Goal: Transaction & Acquisition: Download file/media

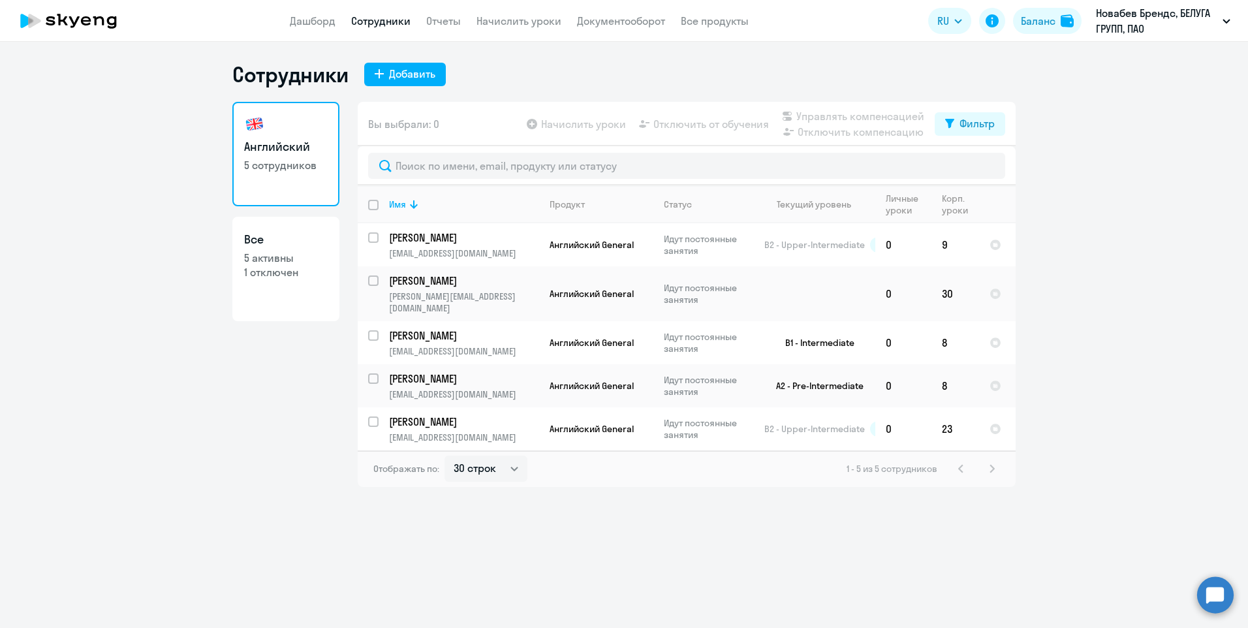
select select "30"
click at [274, 300] on link "Все 5 активны 1 отключен" at bounding box center [285, 269] width 107 height 104
select select "30"
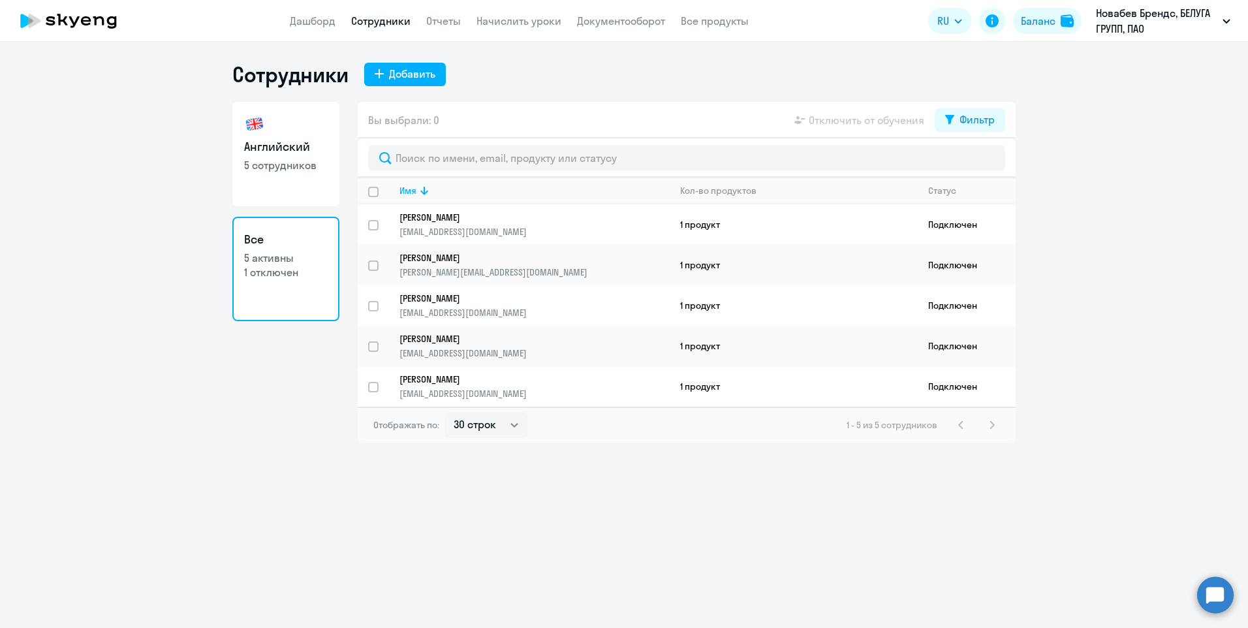
click at [326, 157] on link "Английский 5 сотрудников" at bounding box center [285, 154] width 107 height 104
select select "30"
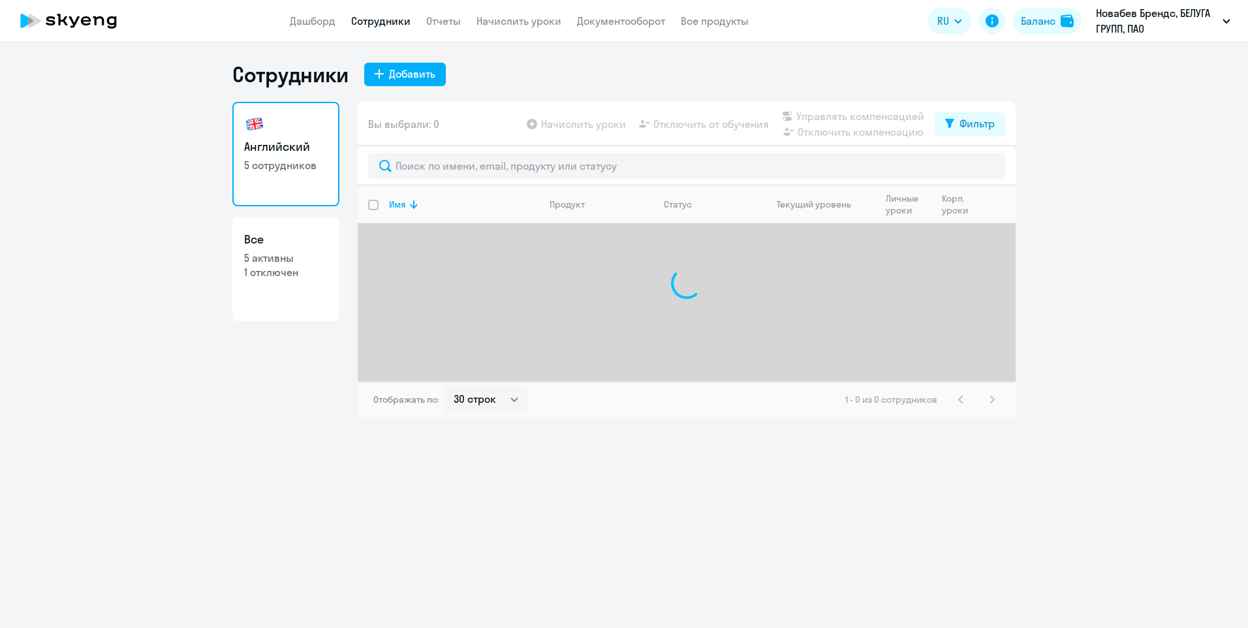
select select "30"
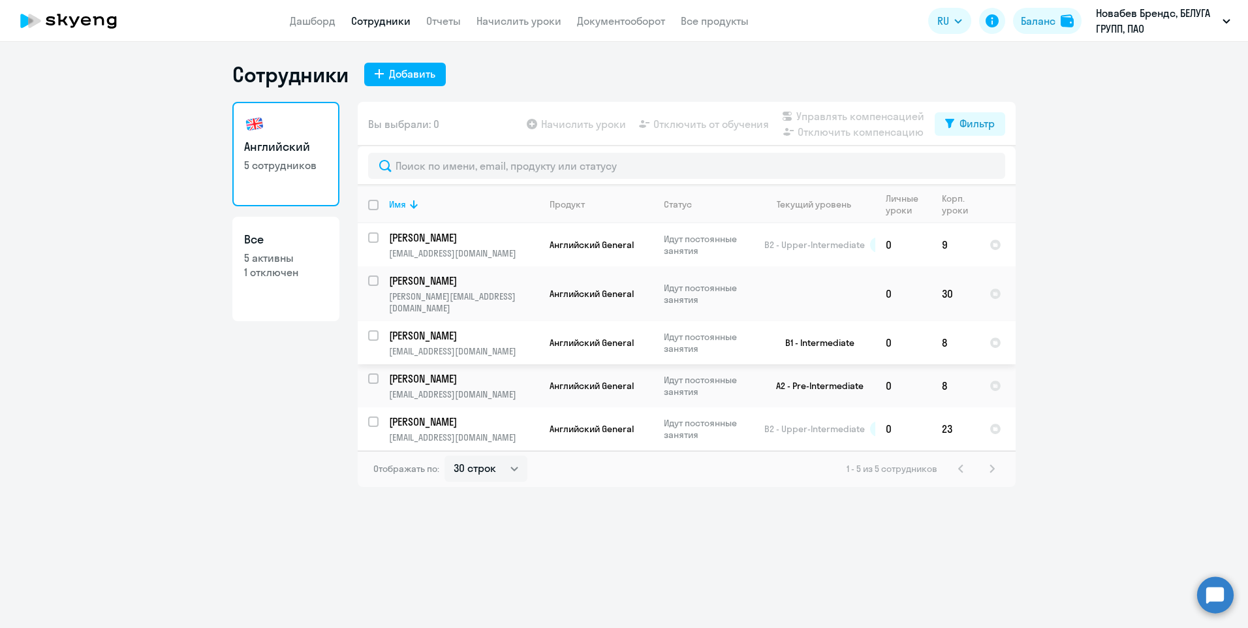
select select "30"
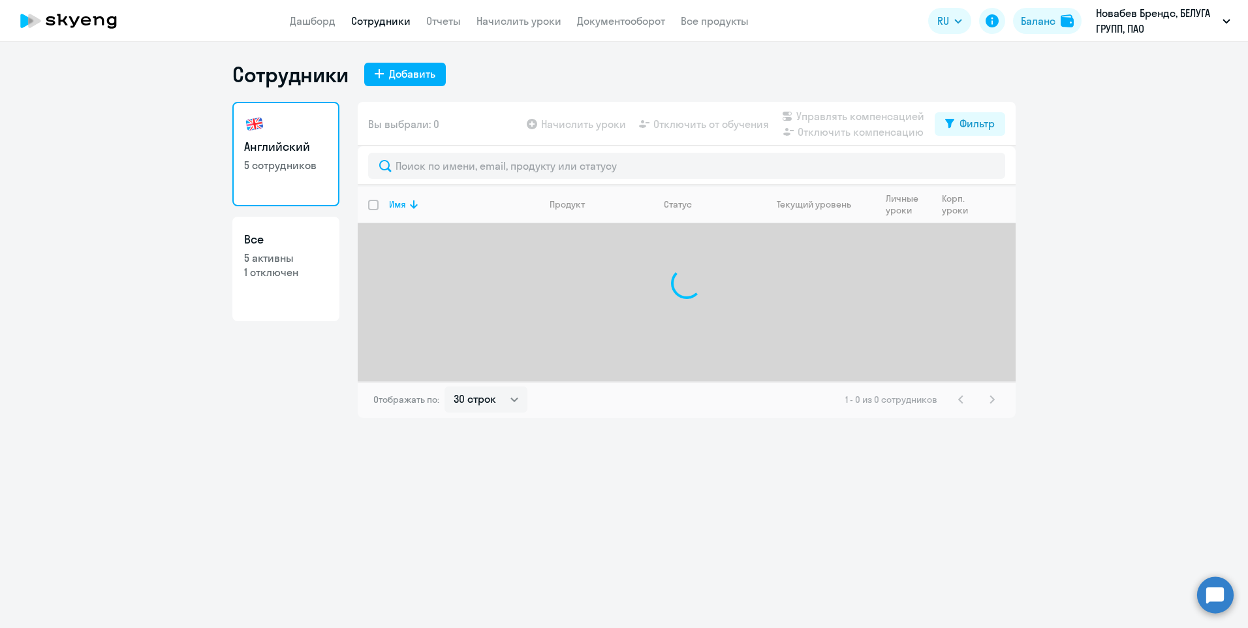
select select "30"
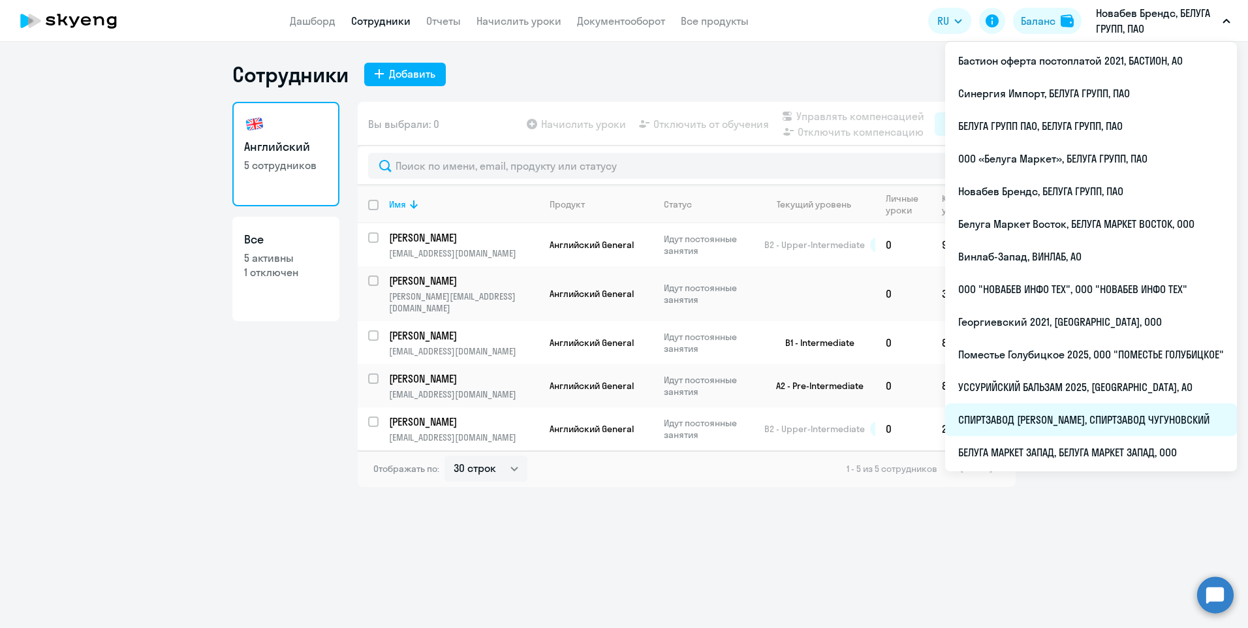
click at [1067, 420] on li "СПИРТЗАВОД [PERSON_NAME], СПИРТЗАВОД ЧУГУНОВСКИЙ" at bounding box center [1091, 419] width 292 height 33
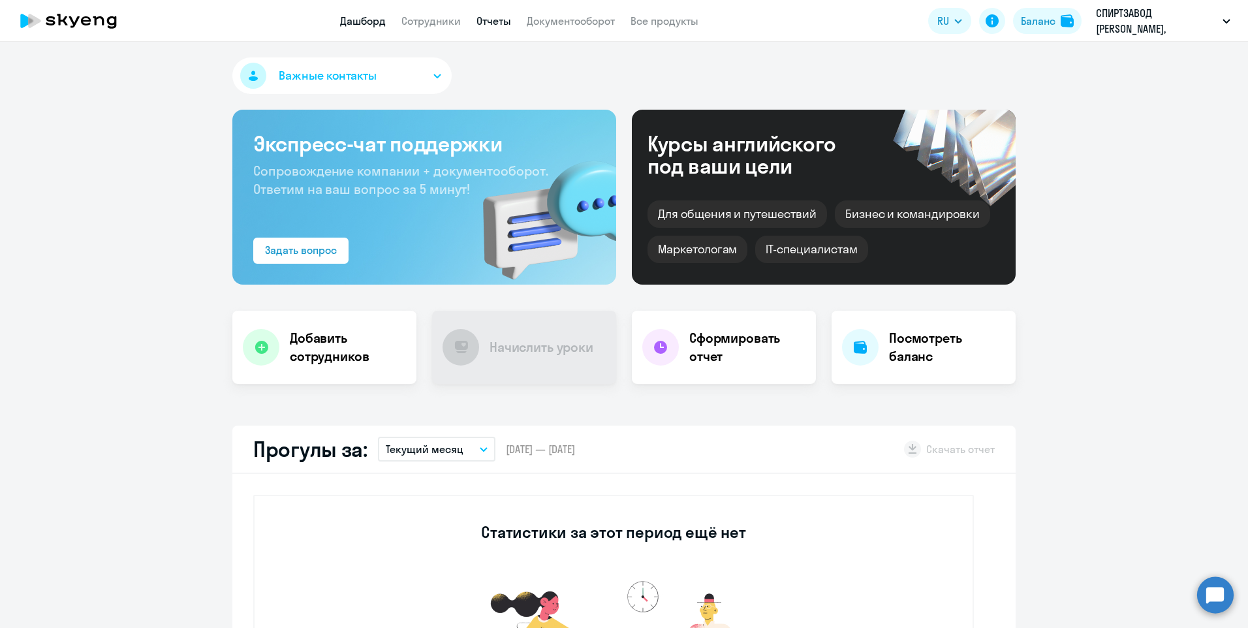
click at [495, 18] on link "Отчеты" at bounding box center [493, 20] width 35 height 13
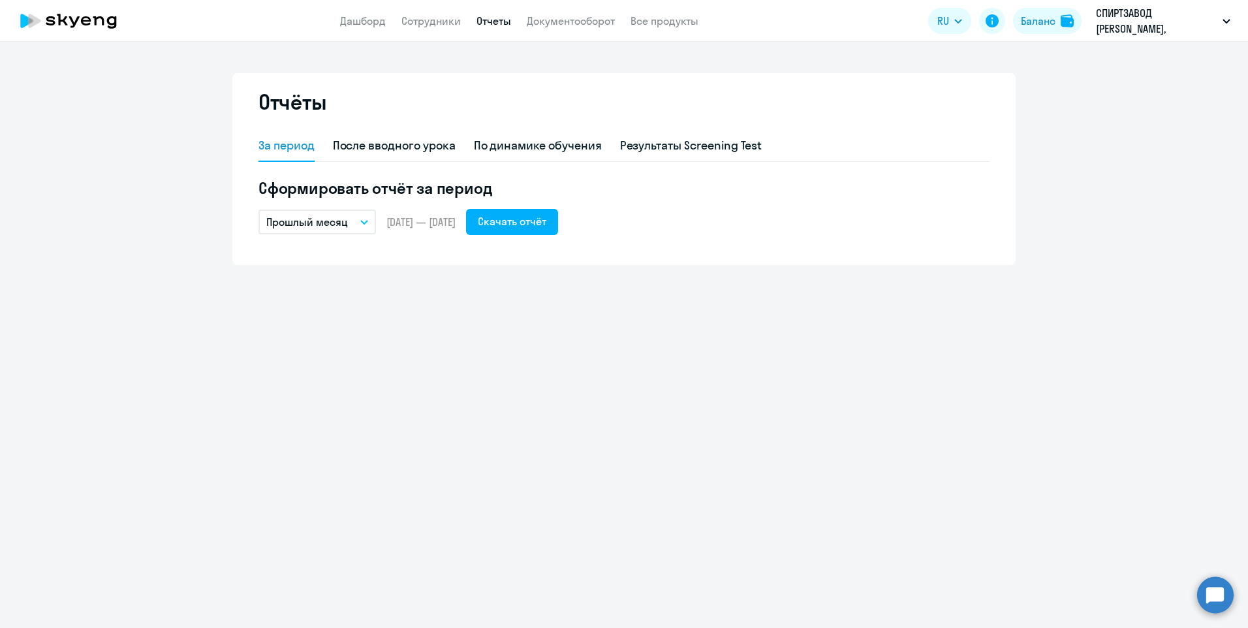
click at [368, 227] on button "Прошлый месяц" at bounding box center [316, 221] width 117 height 25
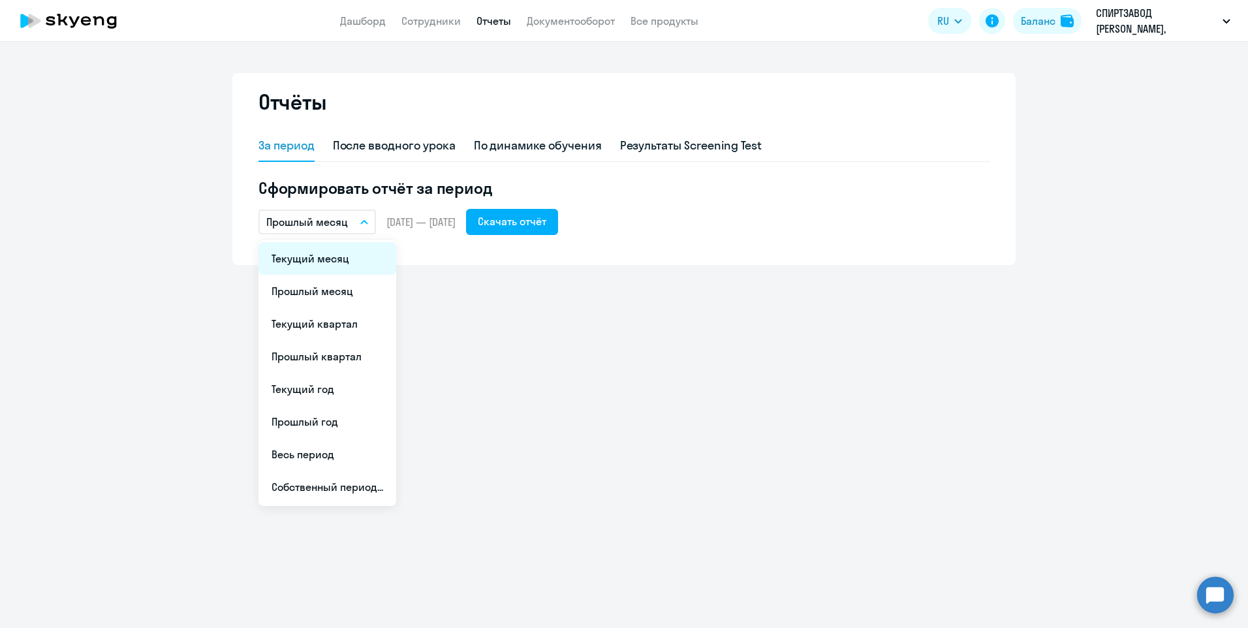
click at [361, 268] on li "Текущий месяц" at bounding box center [327, 258] width 138 height 33
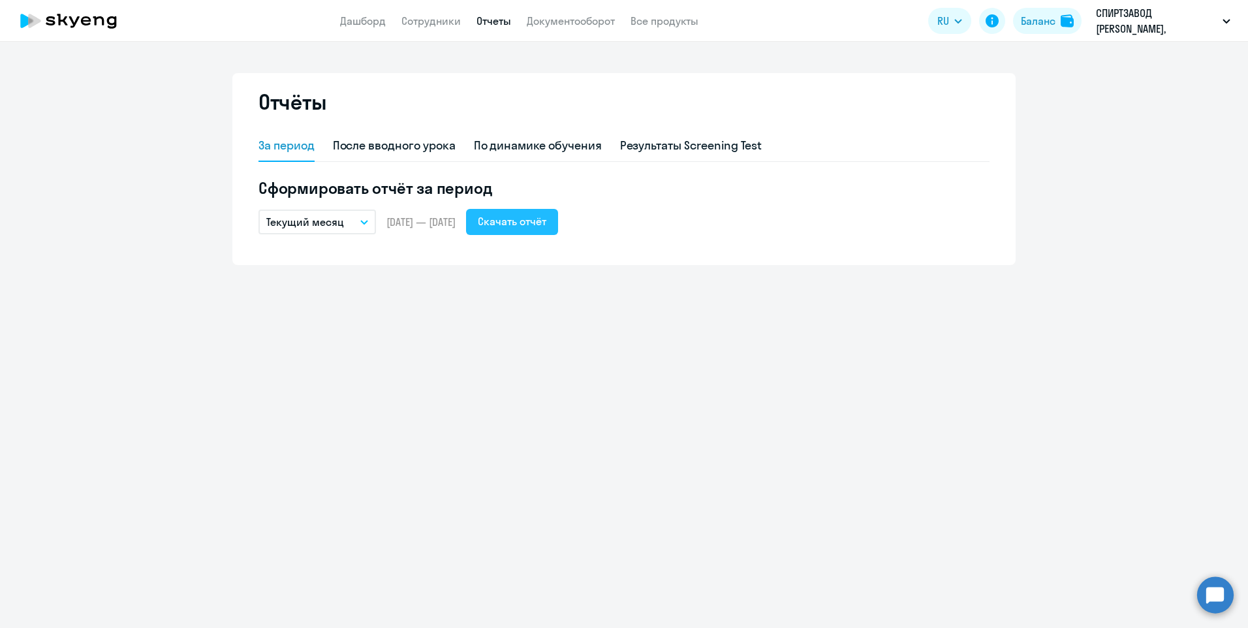
click at [543, 227] on div "Скачать отчёт" at bounding box center [512, 221] width 69 height 16
click at [350, 223] on button "Текущий месяц" at bounding box center [316, 221] width 117 height 25
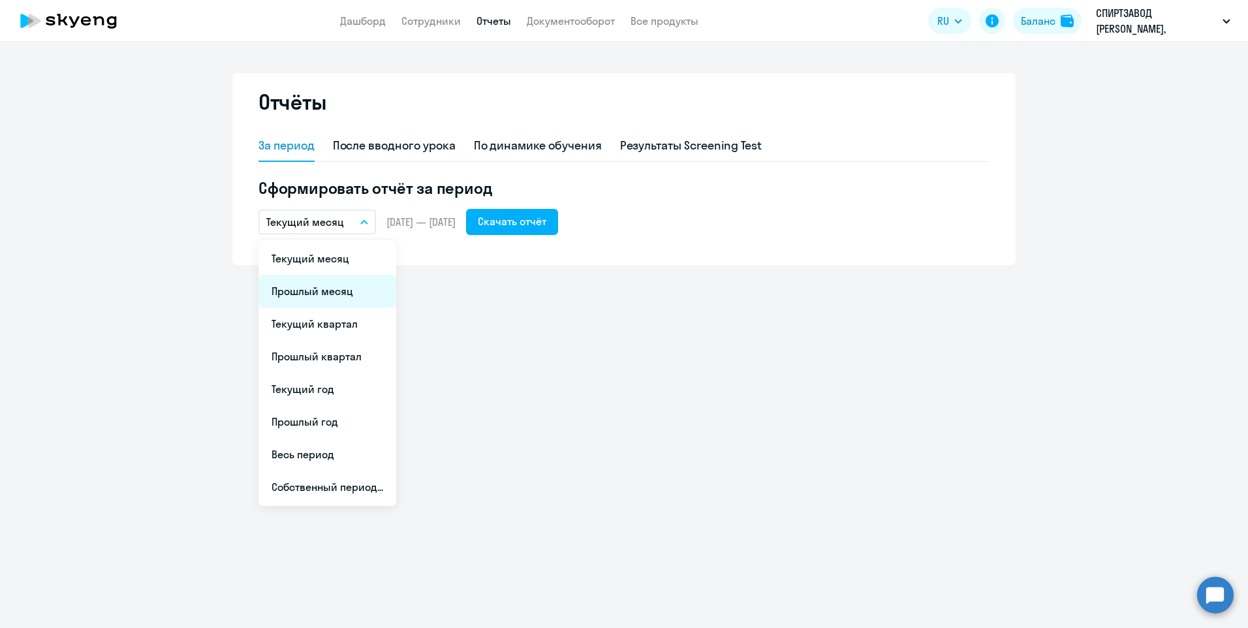
click at [328, 279] on li "Прошлый месяц" at bounding box center [327, 291] width 138 height 33
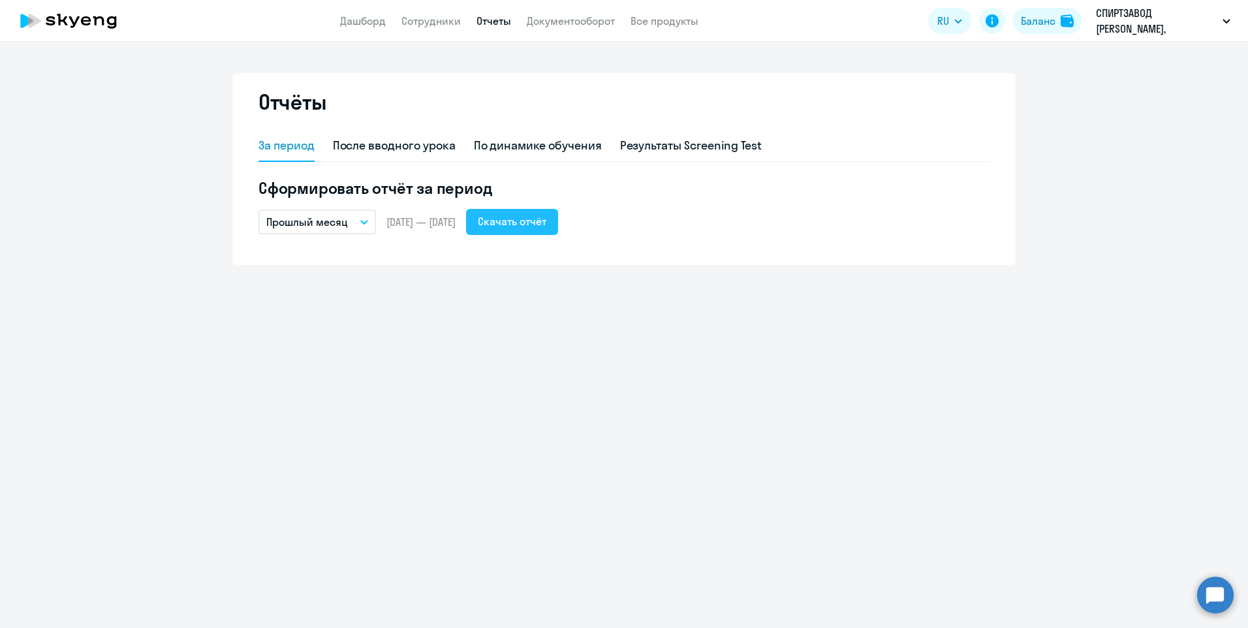
click at [533, 221] on div "Скачать отчёт" at bounding box center [512, 221] width 69 height 16
click at [418, 24] on link "Сотрудники" at bounding box center [430, 20] width 59 height 13
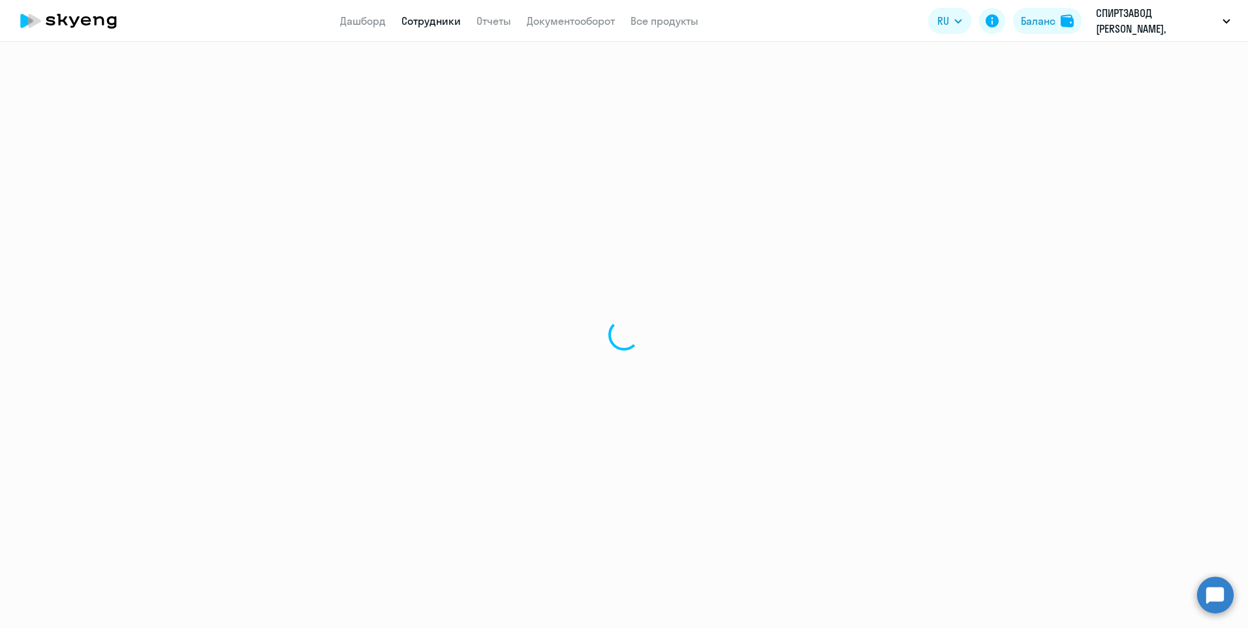
select select "30"
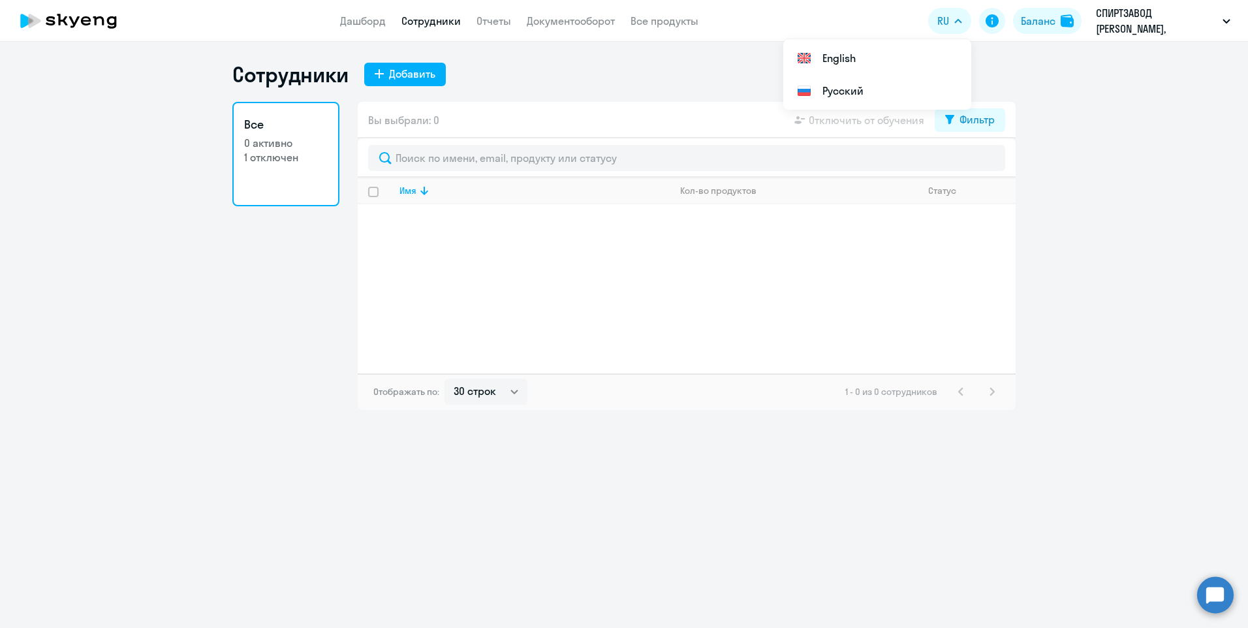
click at [1229, 146] on ng-component "Сотрудники Добавить Все 0 активно 1 отключен Вы выбрали: 0 Отключить от обучени…" at bounding box center [624, 235] width 1248 height 348
click at [1135, 33] on p "СПИРТЗАВОД [PERSON_NAME], СПИРТЗАВОД ЧУГУНОВСКИЙ" at bounding box center [1156, 20] width 121 height 31
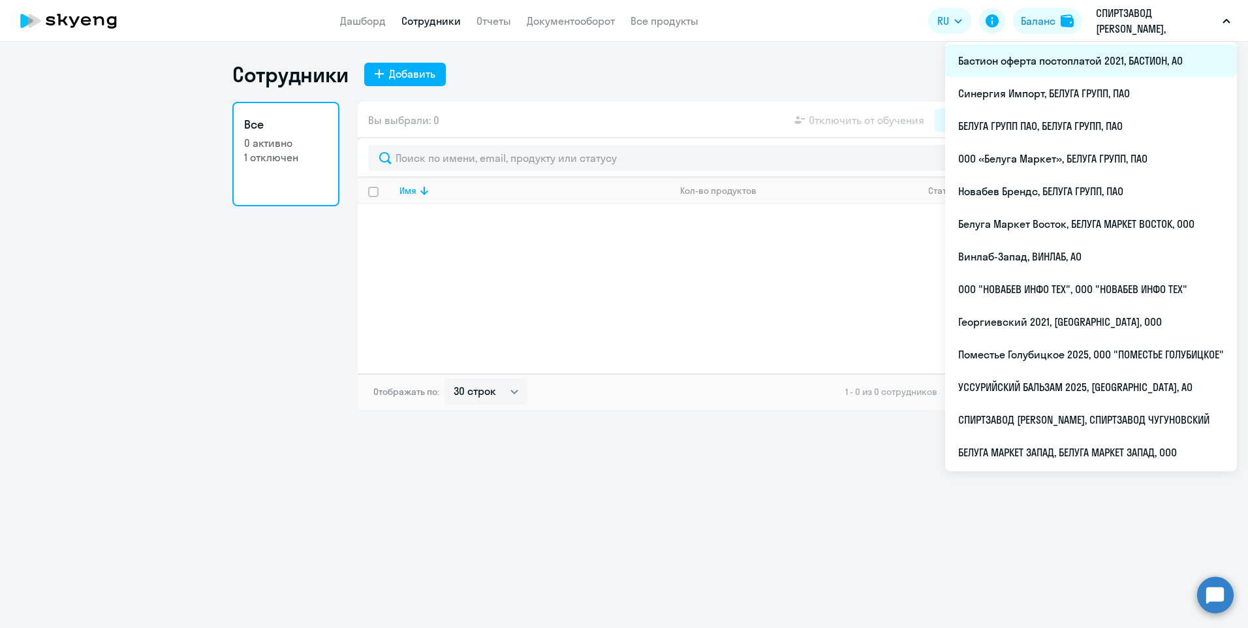
click at [1102, 63] on li "Бастион оферта постоплатой 2021, БАСТИОН, АО" at bounding box center [1091, 60] width 292 height 33
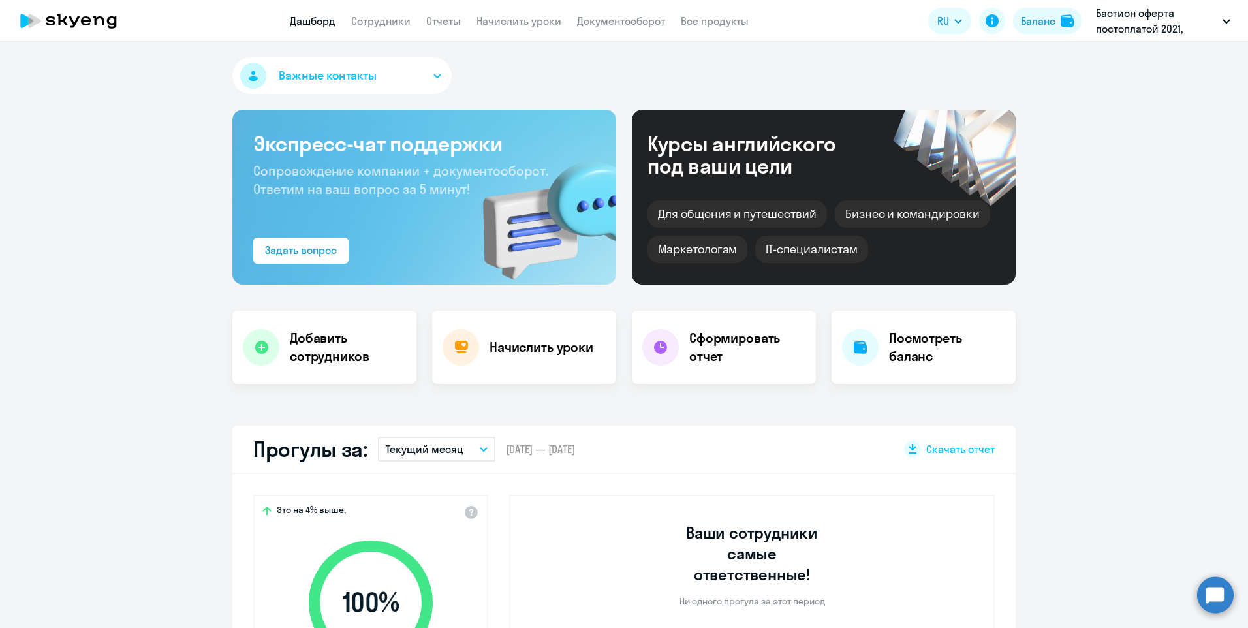
click at [379, 30] on app-header "Дашборд Сотрудники Отчеты Начислить уроки Документооборот Все продукты Дашборд …" at bounding box center [624, 21] width 1248 height 42
select select "30"
click at [382, 22] on link "Сотрудники" at bounding box center [380, 20] width 59 height 13
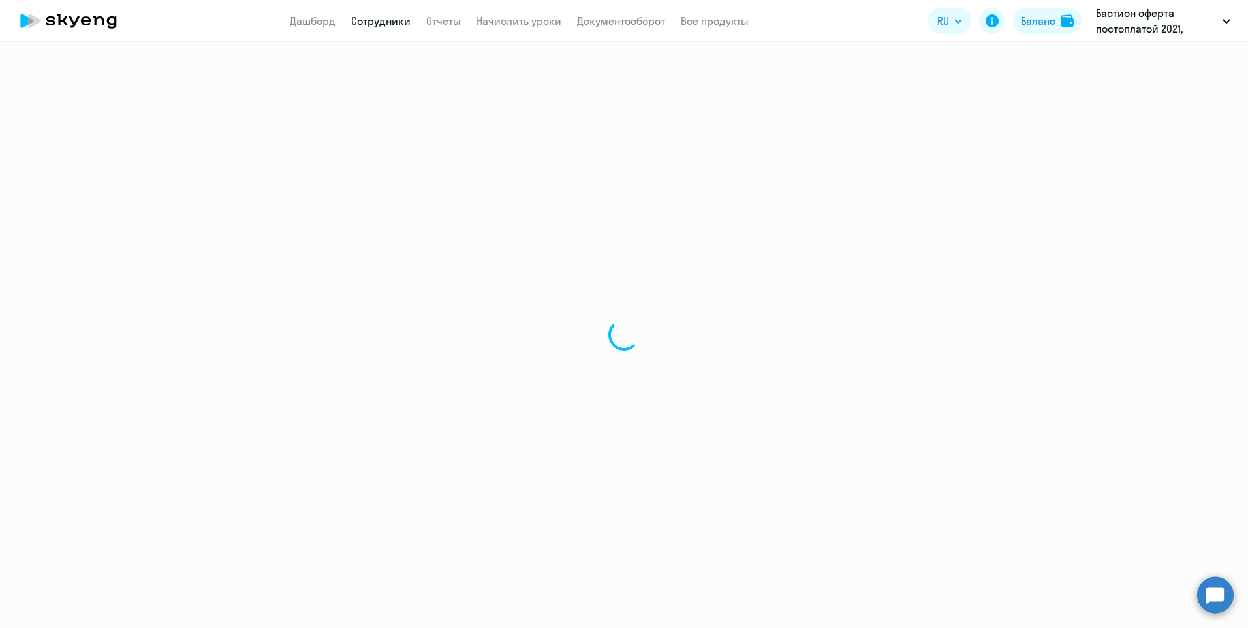
select select "30"
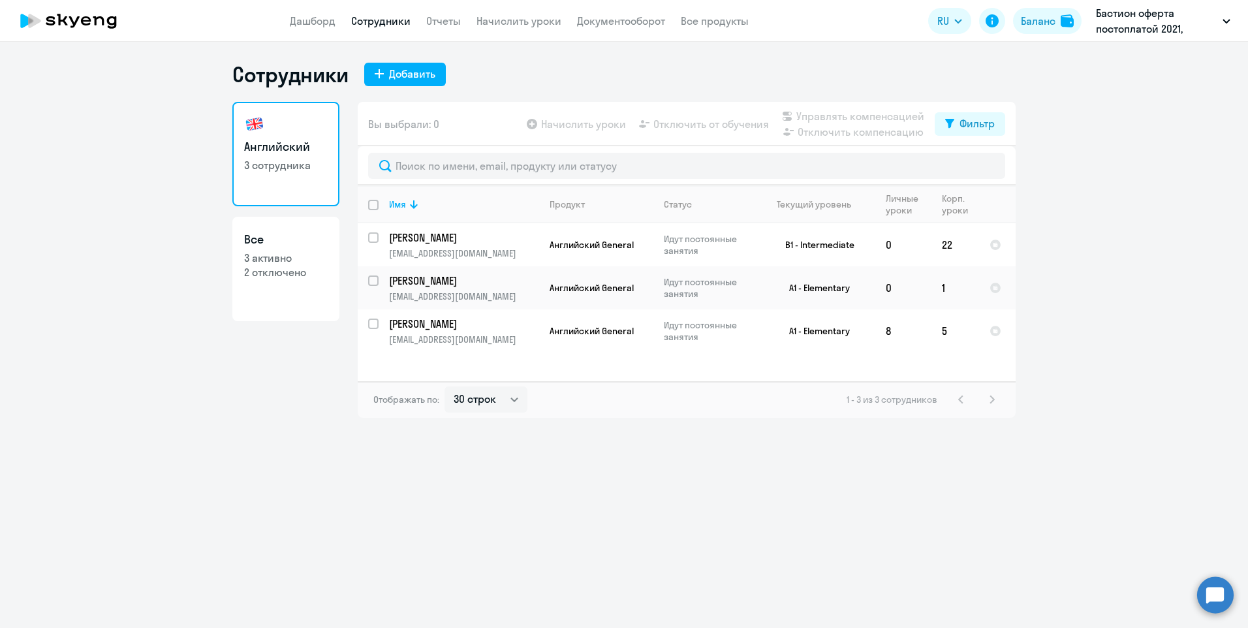
click at [319, 280] on link "Все 3 активно 2 отключено" at bounding box center [285, 269] width 107 height 104
select select "30"
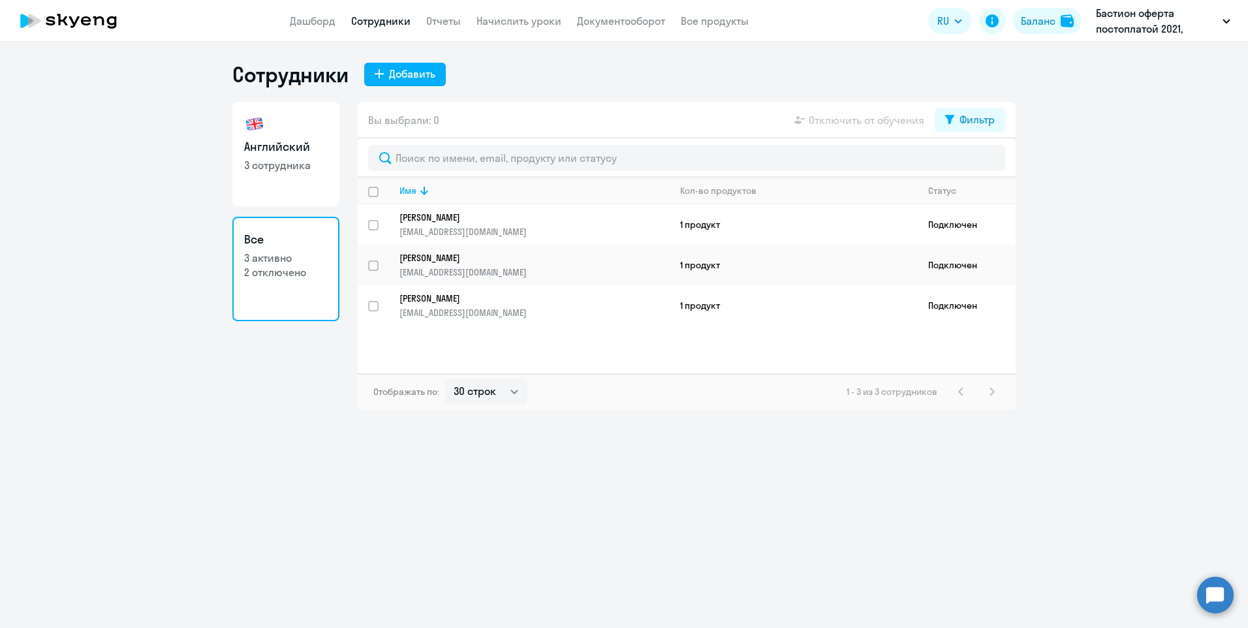
click at [303, 194] on link "Английский 3 сотрудника" at bounding box center [285, 154] width 107 height 104
select select "30"
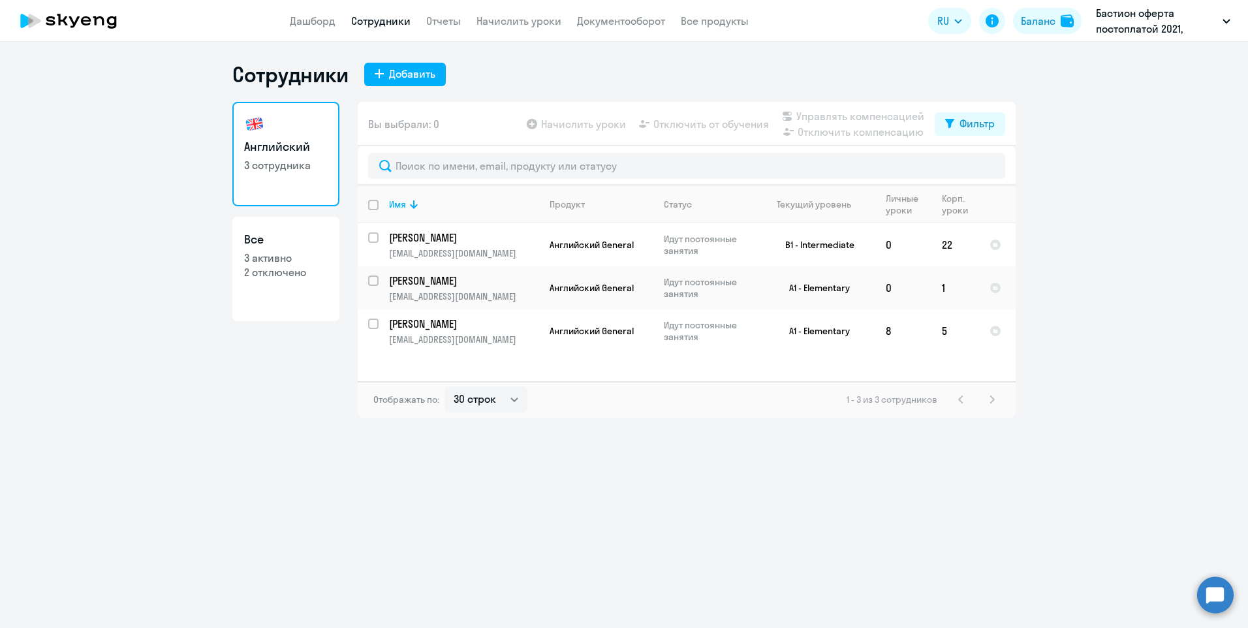
select select "30"
